Goal: Download file/media

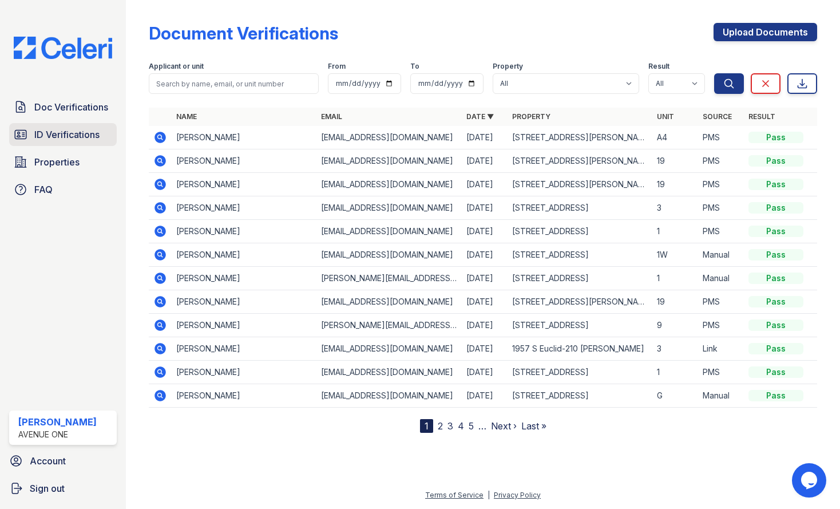
click at [55, 135] on span "ID Verifications" at bounding box center [66, 135] width 65 height 14
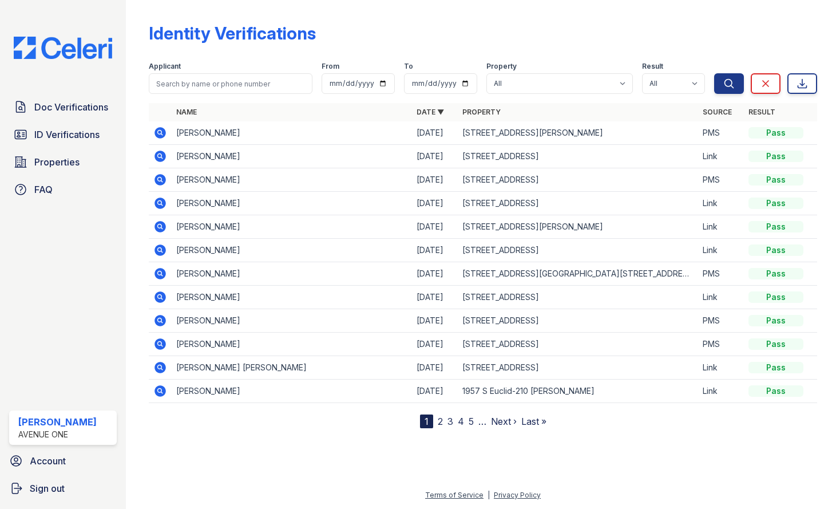
click at [159, 155] on icon at bounding box center [159, 155] width 3 height 3
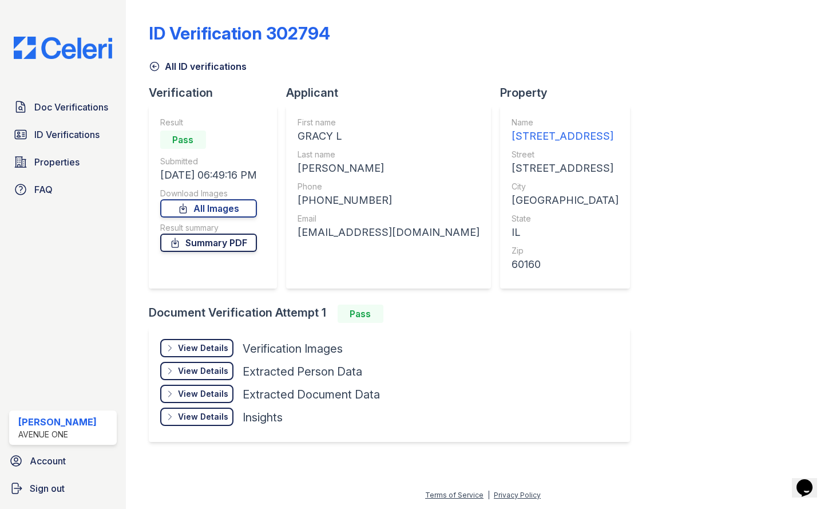
click at [242, 240] on link "Summary PDF" at bounding box center [208, 243] width 97 height 18
click at [239, 213] on link "All Images" at bounding box center [208, 208] width 97 height 18
